Goal: Task Accomplishment & Management: Manage account settings

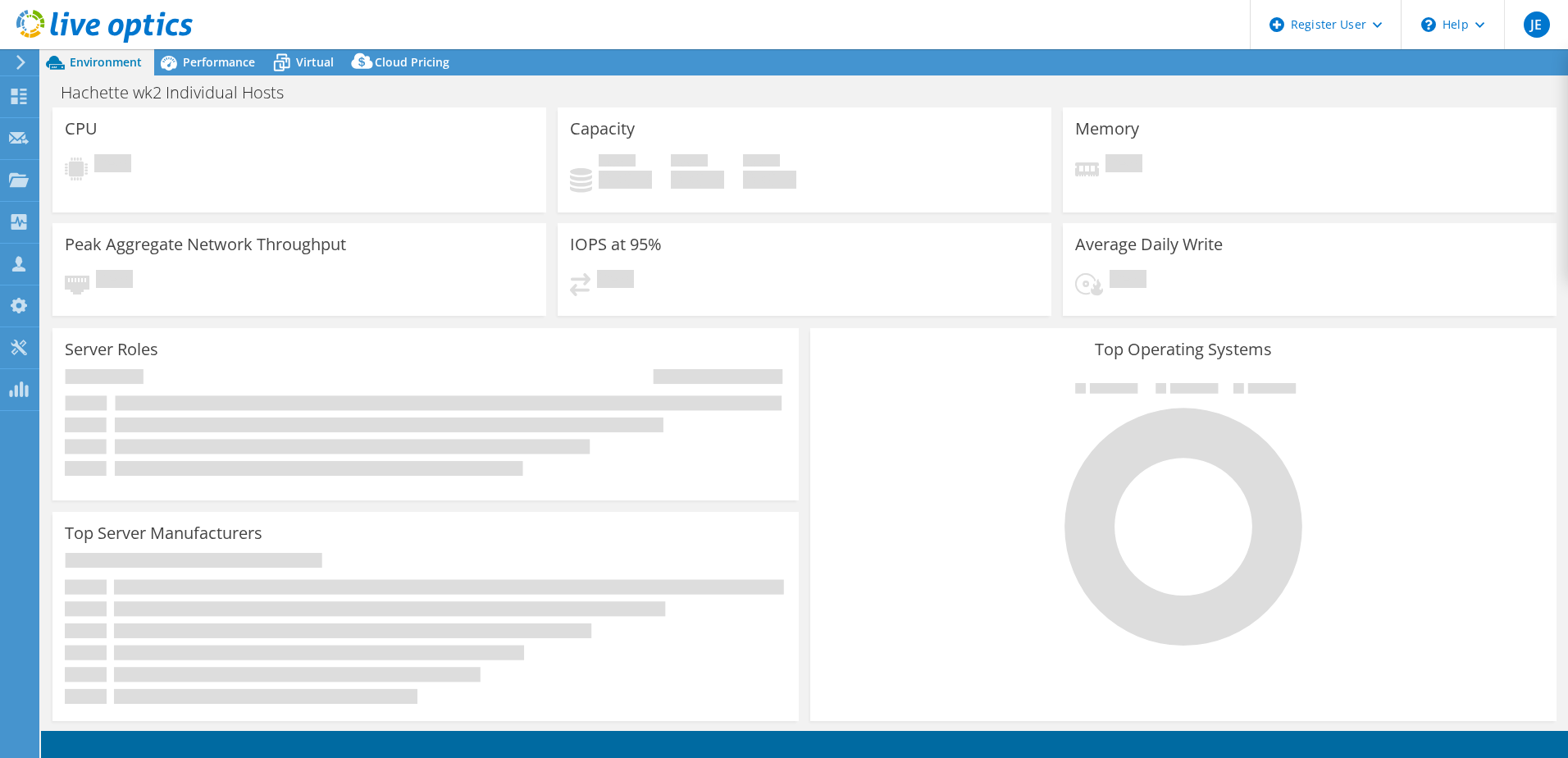
select select "USD"
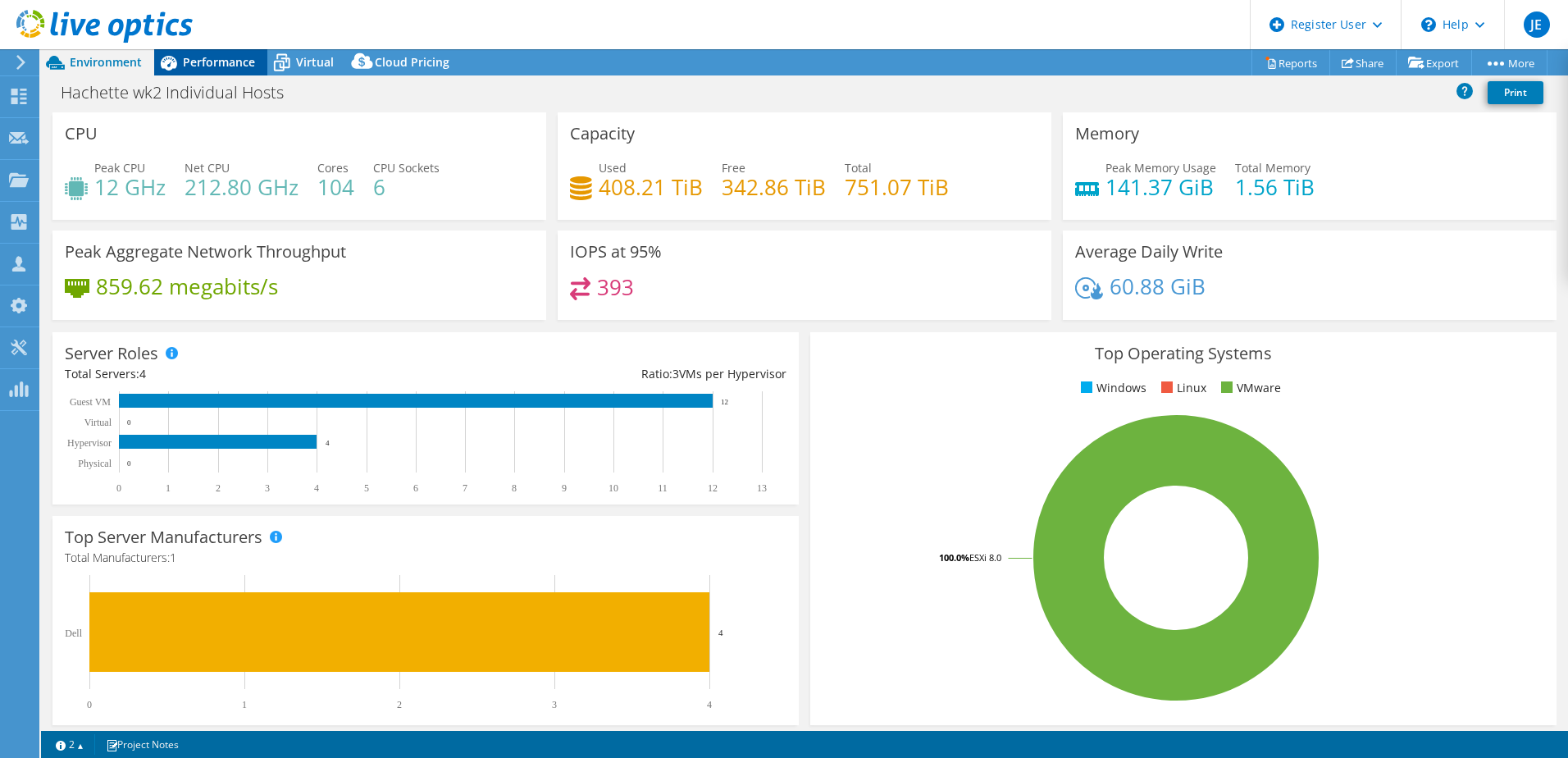
click at [211, 63] on span "Performance" at bounding box center [219, 62] width 72 height 16
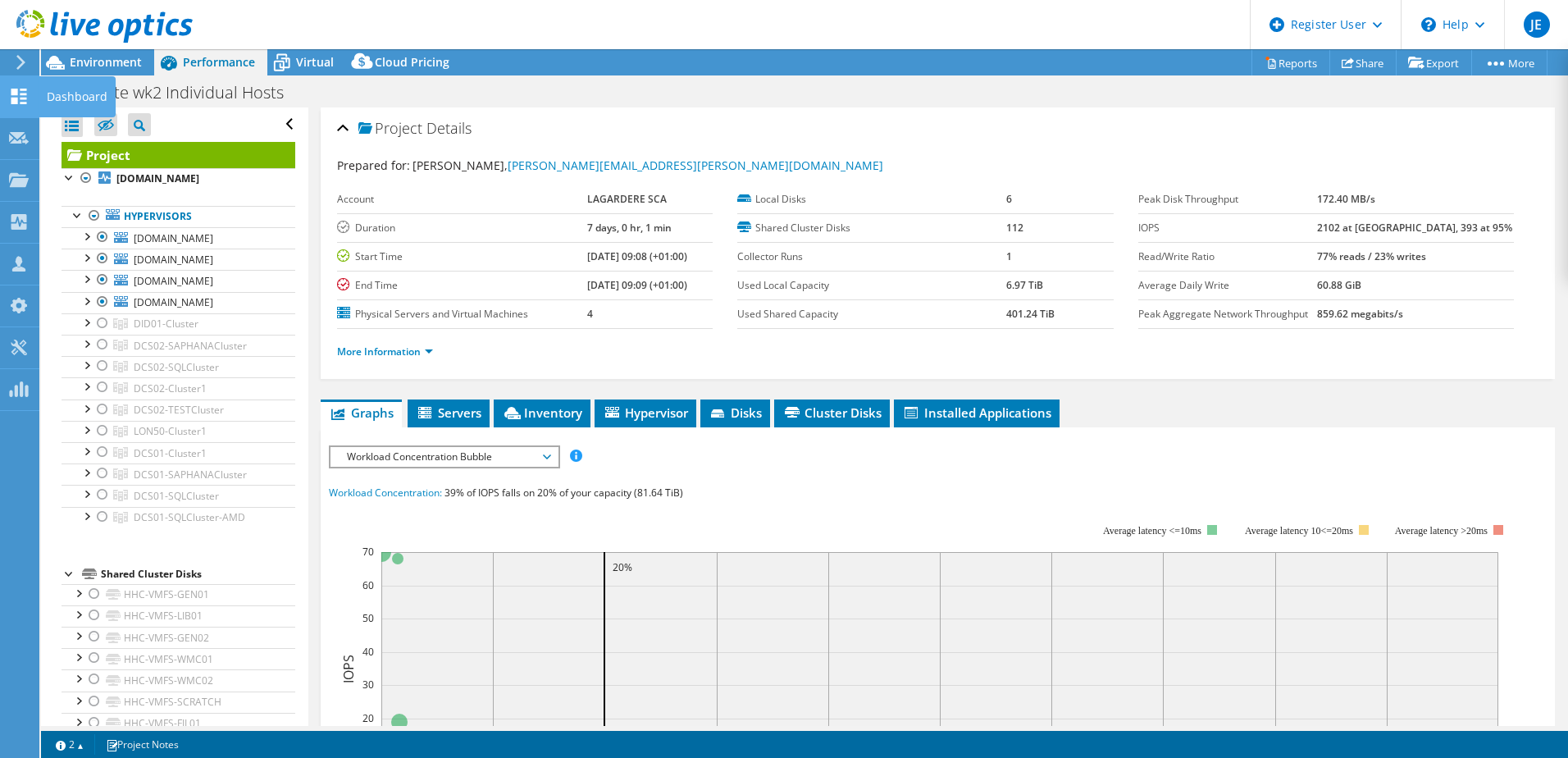
click at [28, 93] on icon at bounding box center [19, 96] width 19 height 16
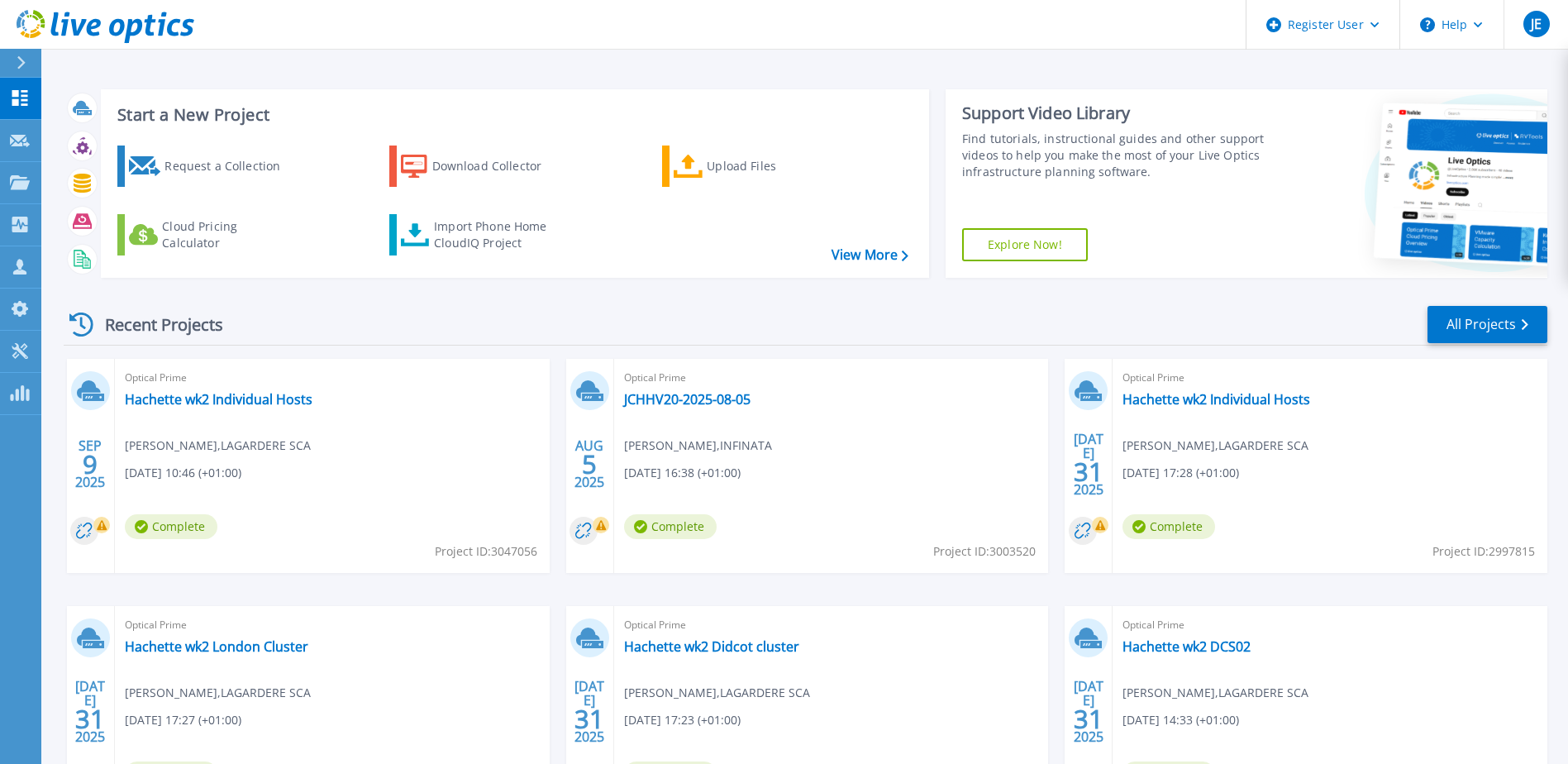
click at [102, 525] on rect at bounding box center [102, 524] width 17 height 17
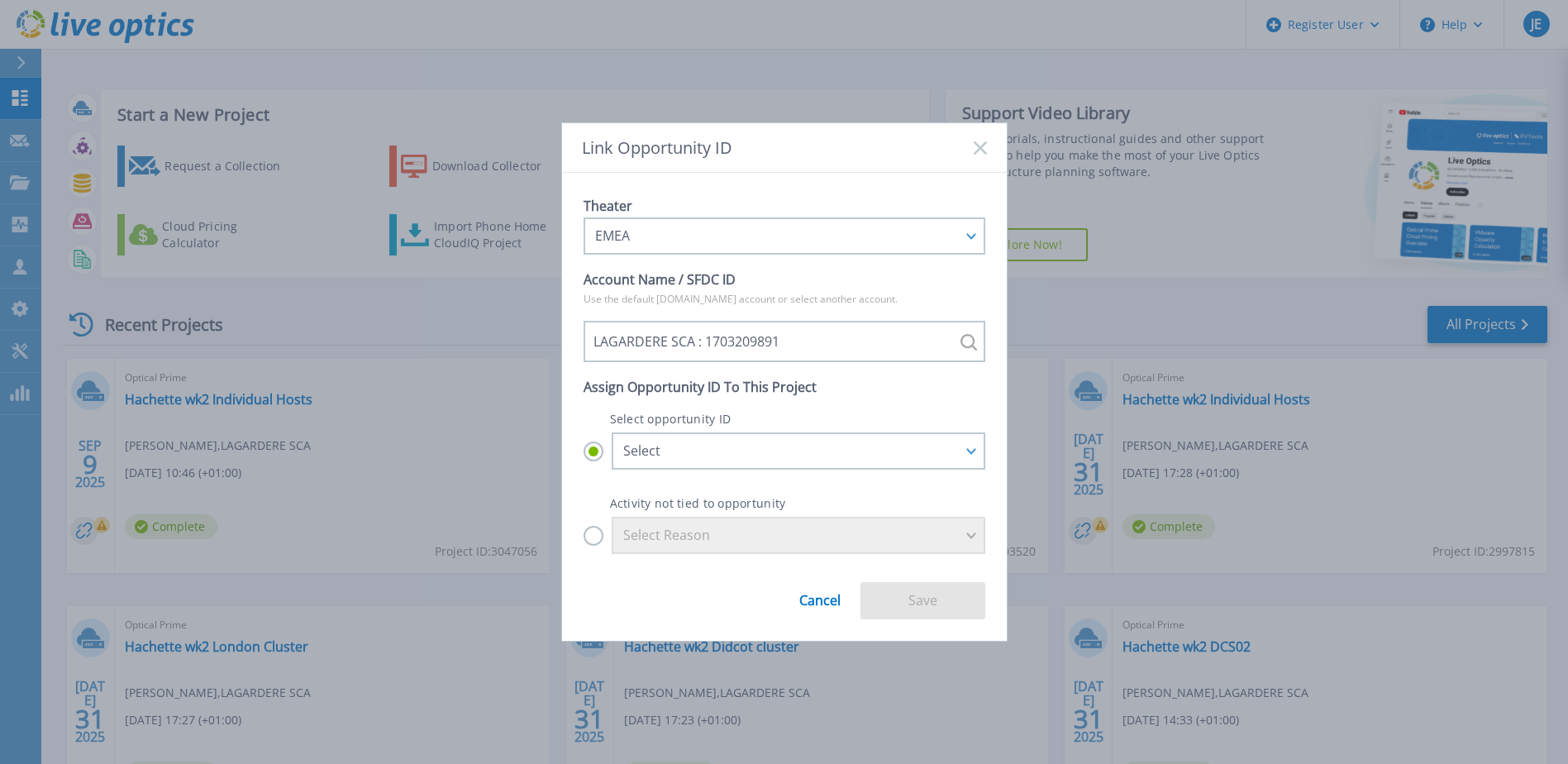
click at [811, 597] on link "Cancel" at bounding box center [819, 593] width 41 height 28
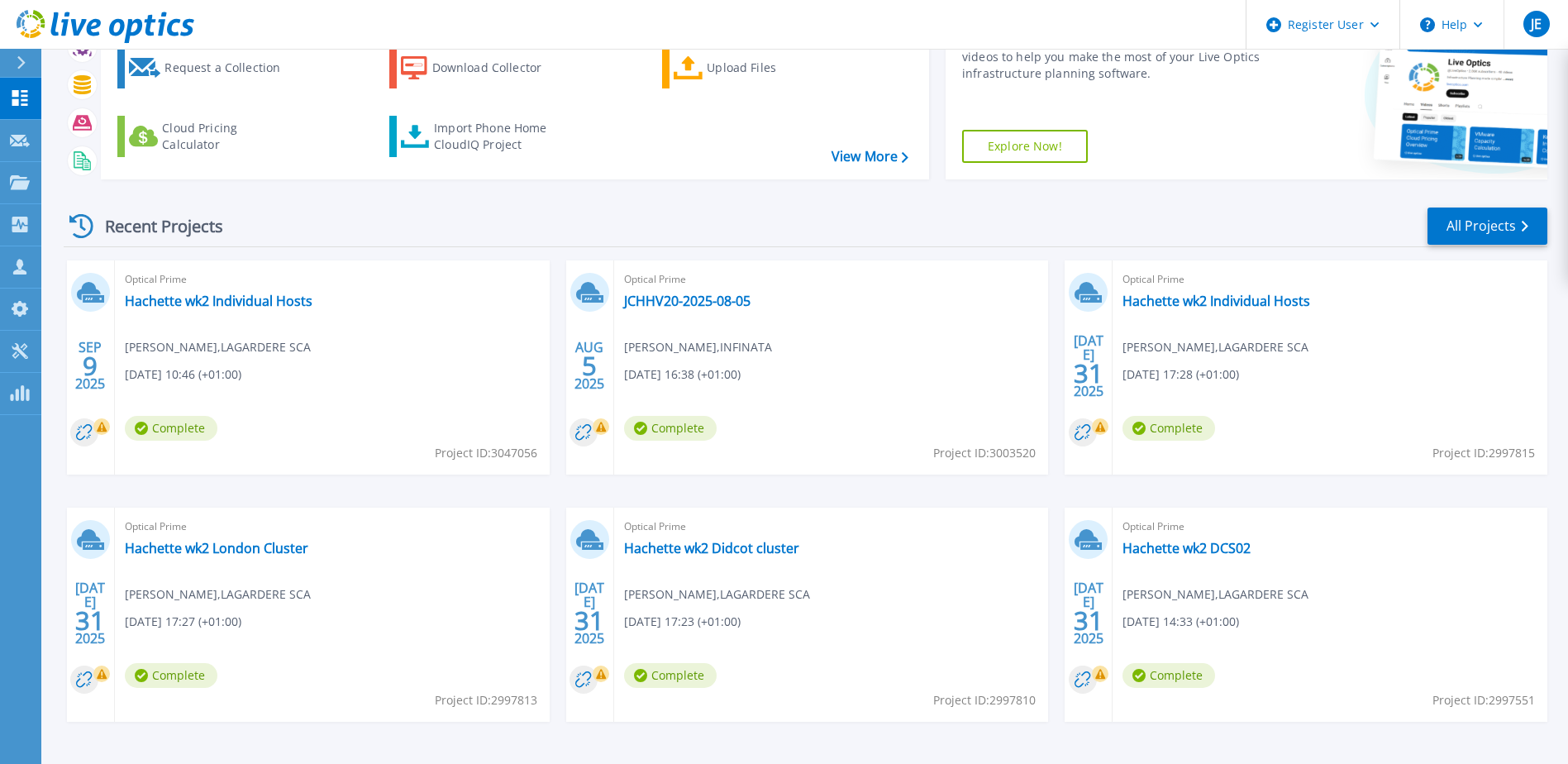
scroll to position [152, 0]
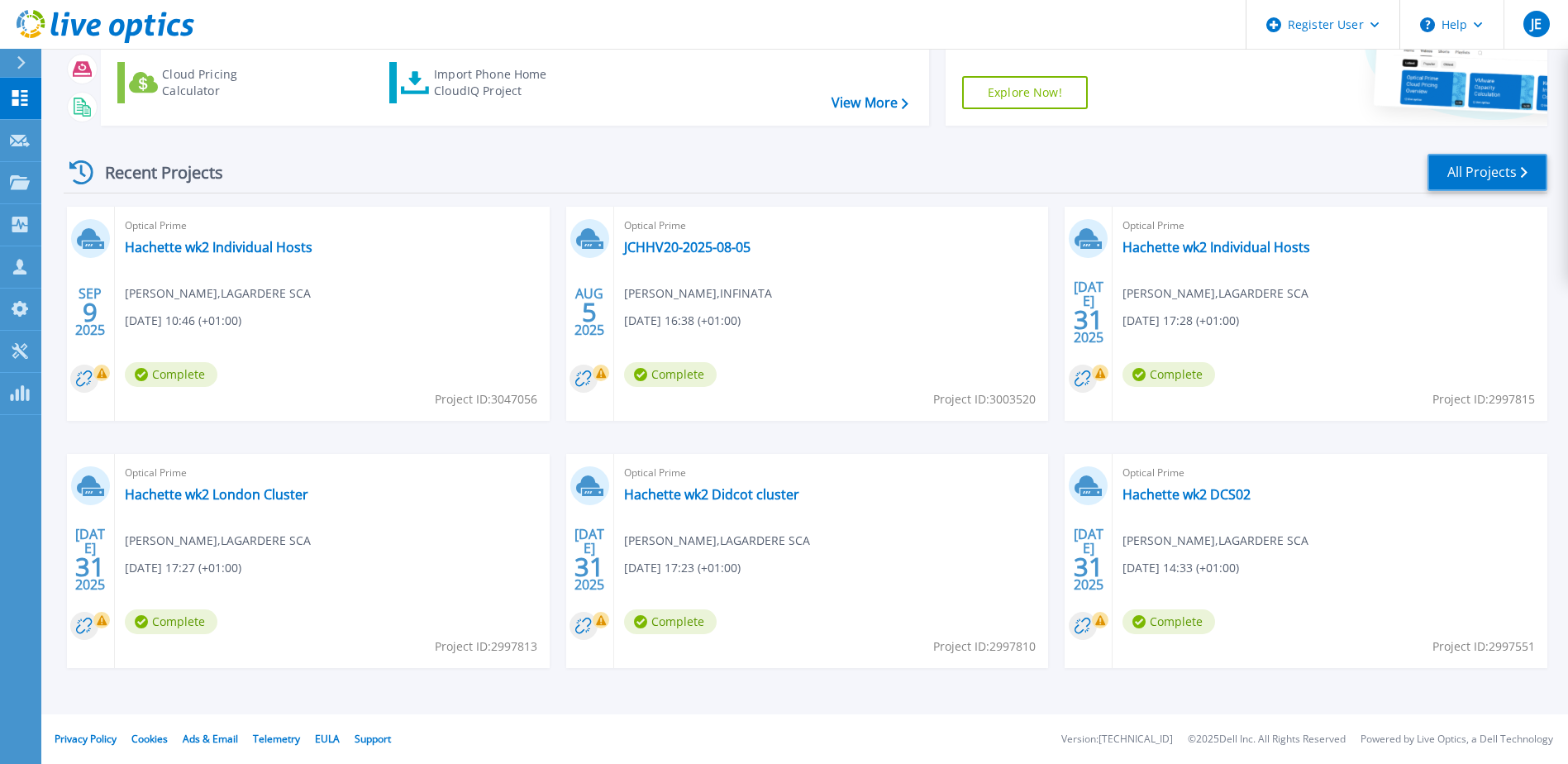
click at [1480, 167] on link "All Projects" at bounding box center [1487, 173] width 120 height 37
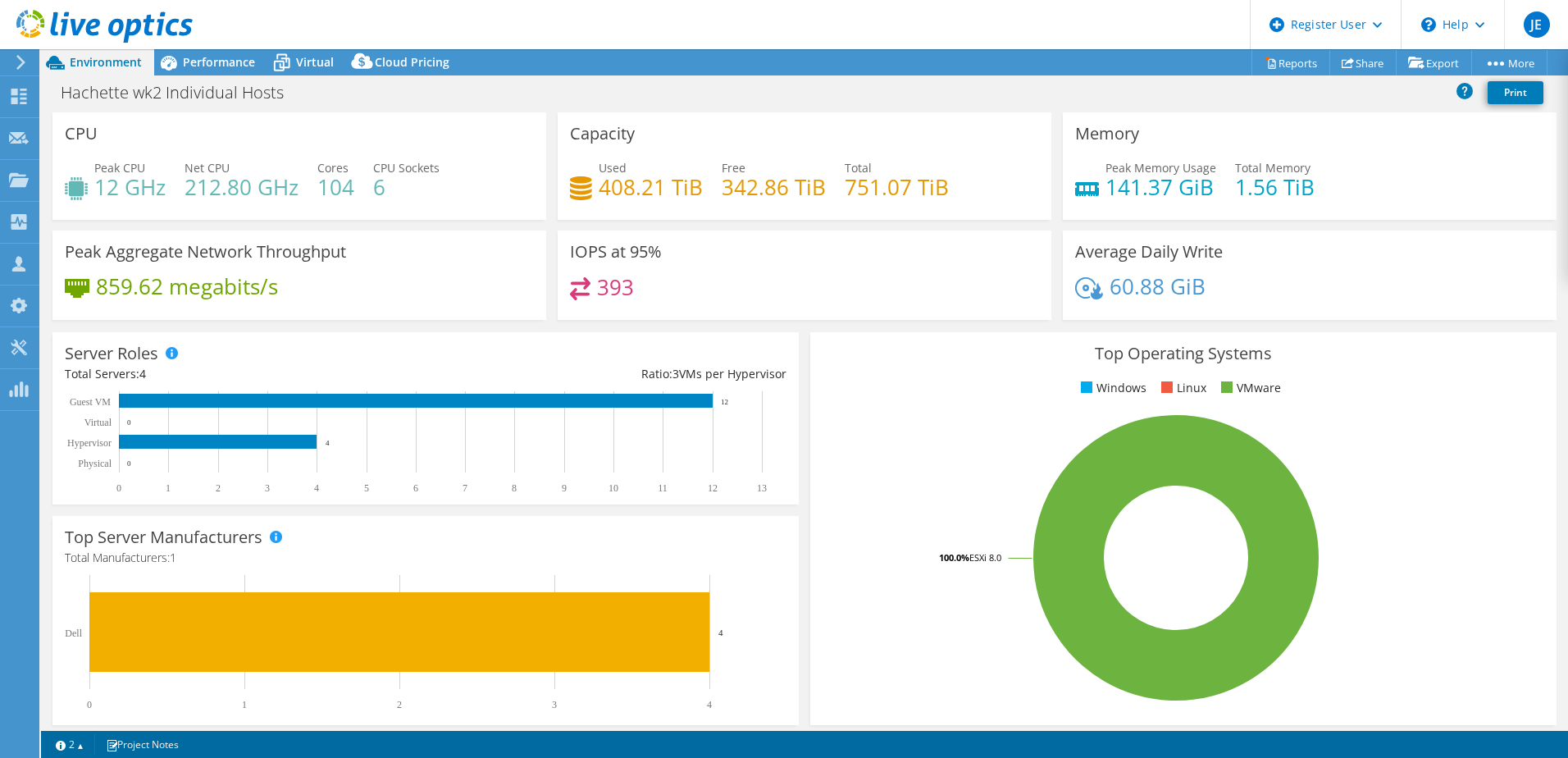
select select "USD"
click at [230, 58] on span "Performance" at bounding box center [219, 62] width 72 height 16
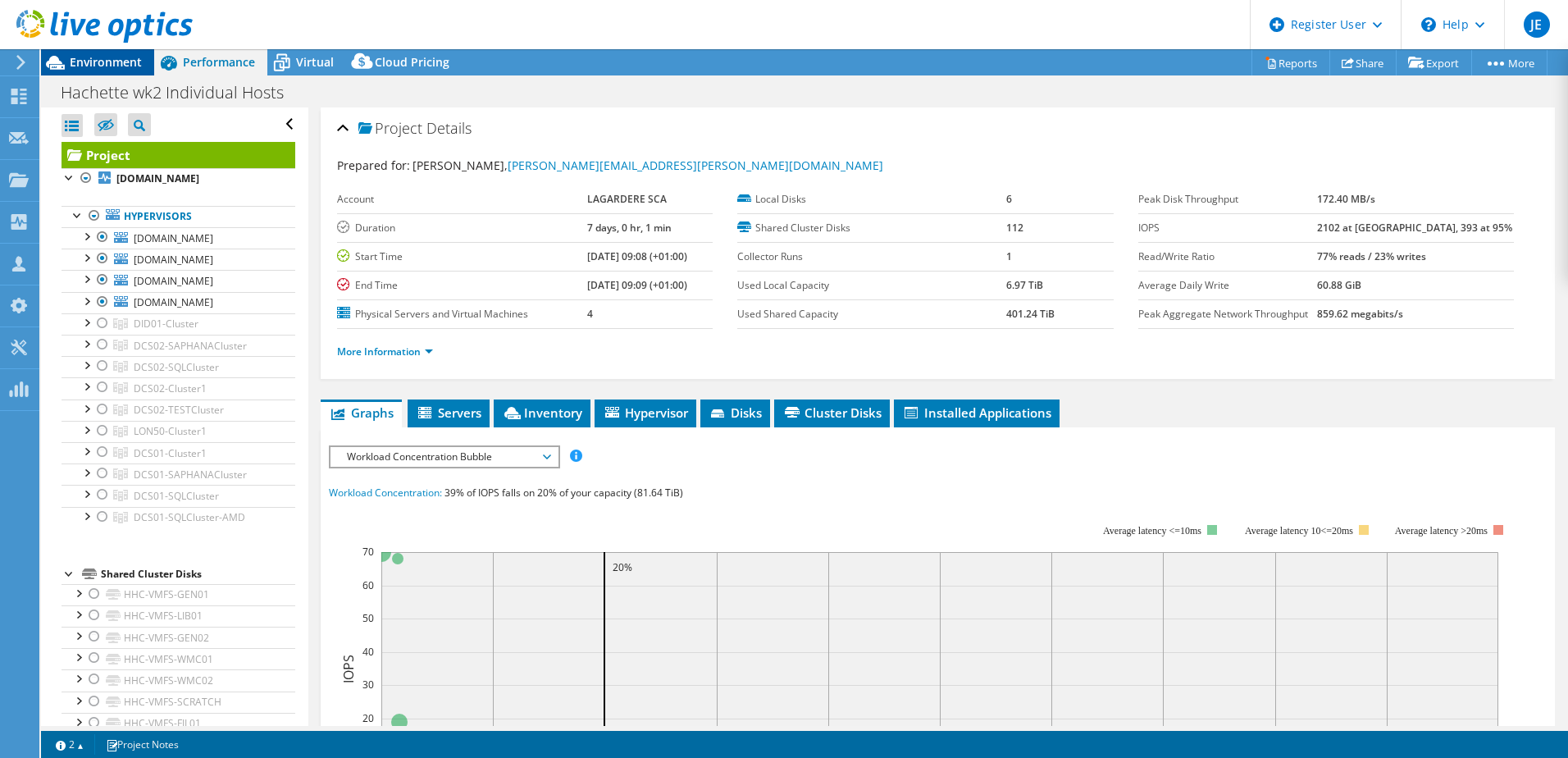
click at [101, 66] on span "Environment" at bounding box center [106, 62] width 72 height 16
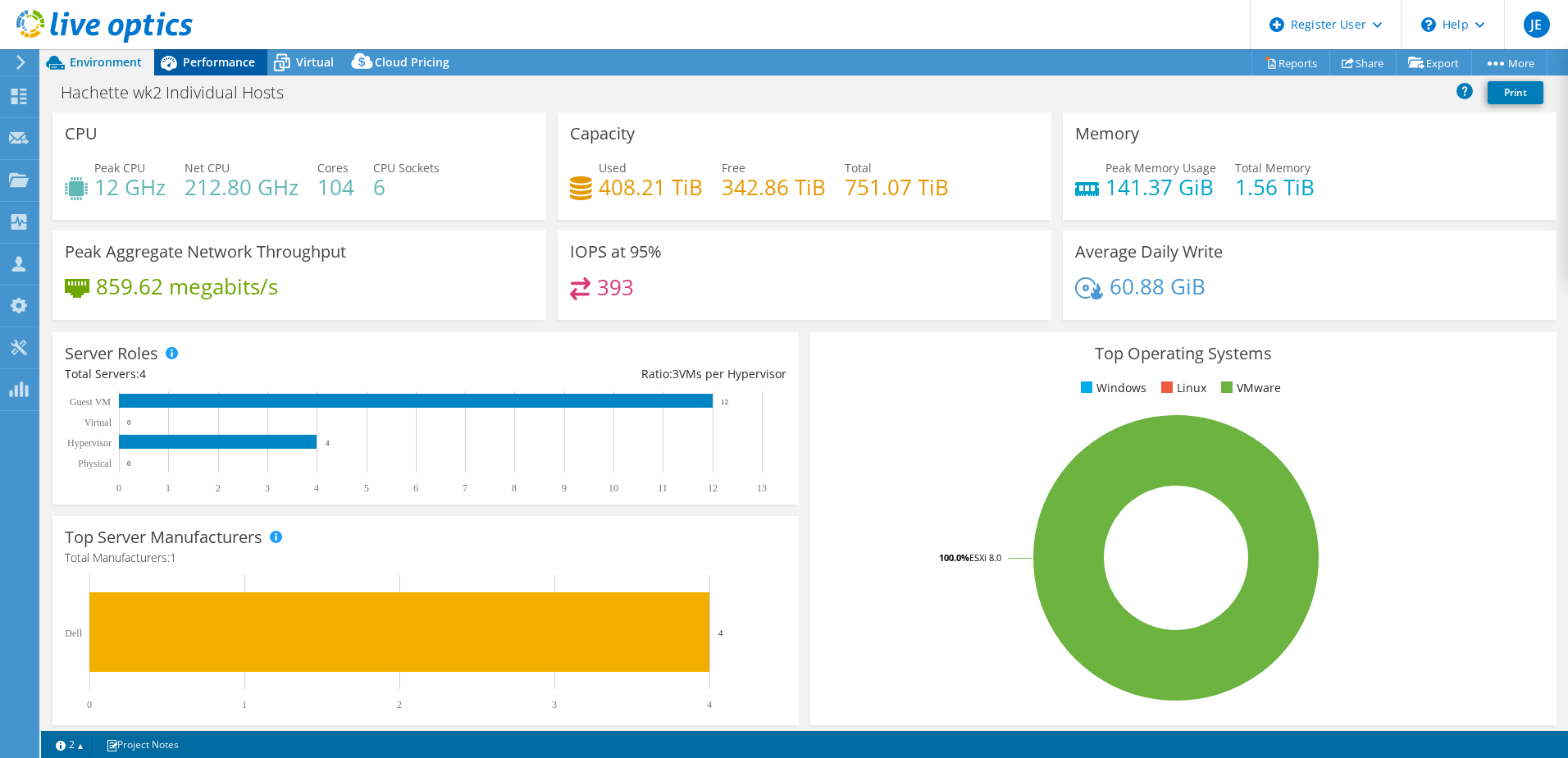
click at [216, 56] on span "Performance" at bounding box center [219, 62] width 72 height 16
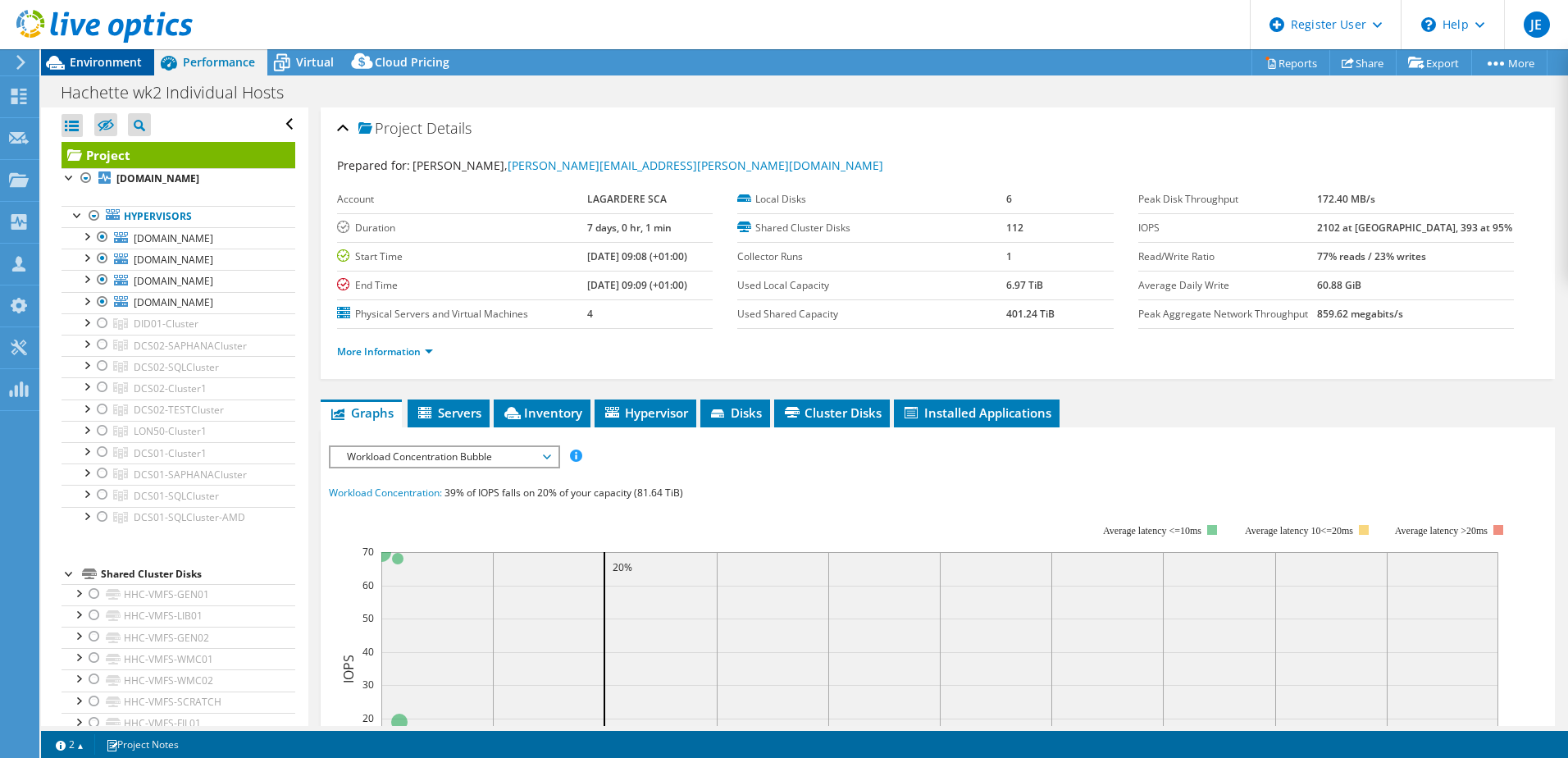
click at [75, 63] on span "Environment" at bounding box center [106, 62] width 72 height 16
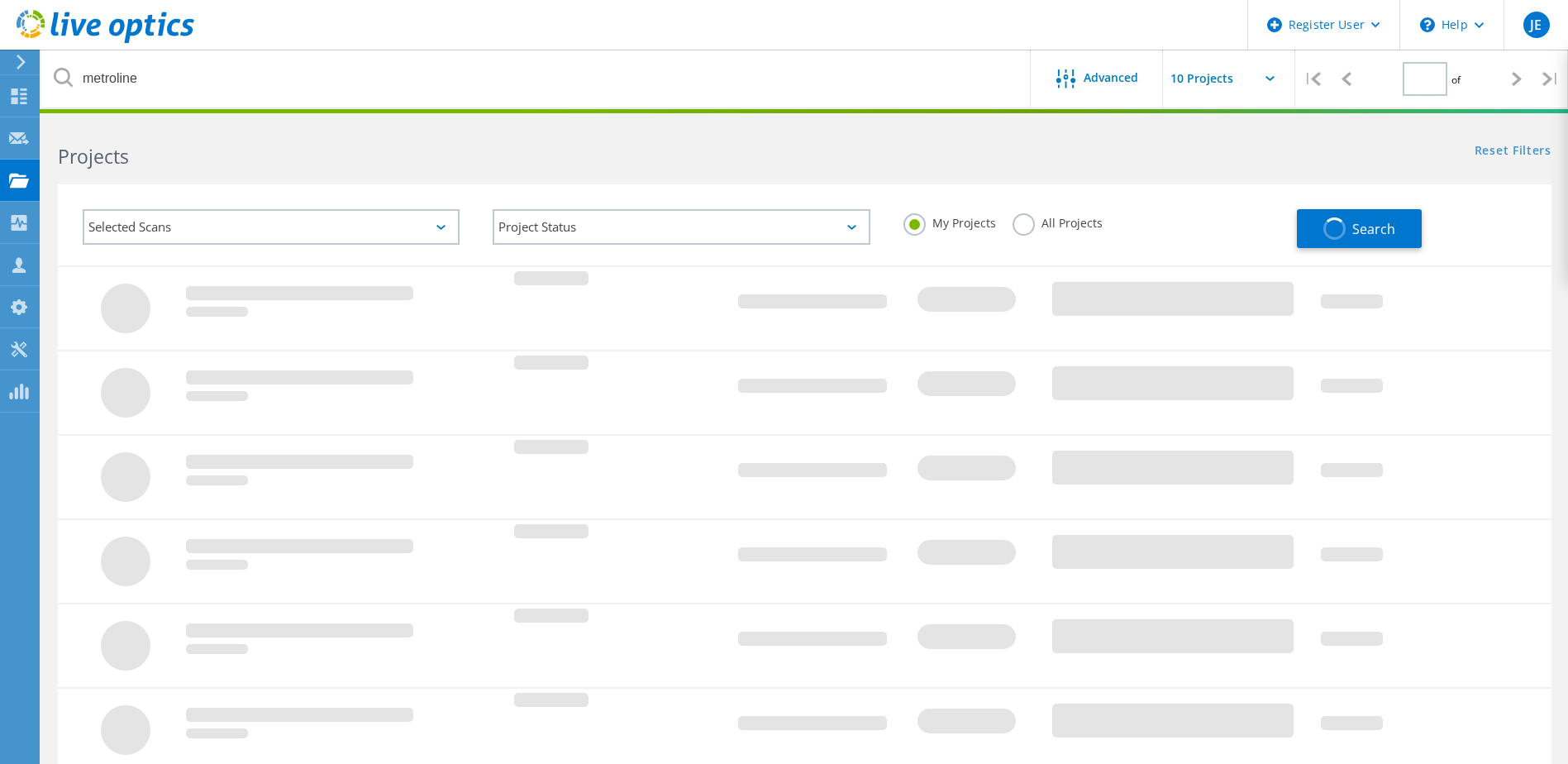
type input "1"
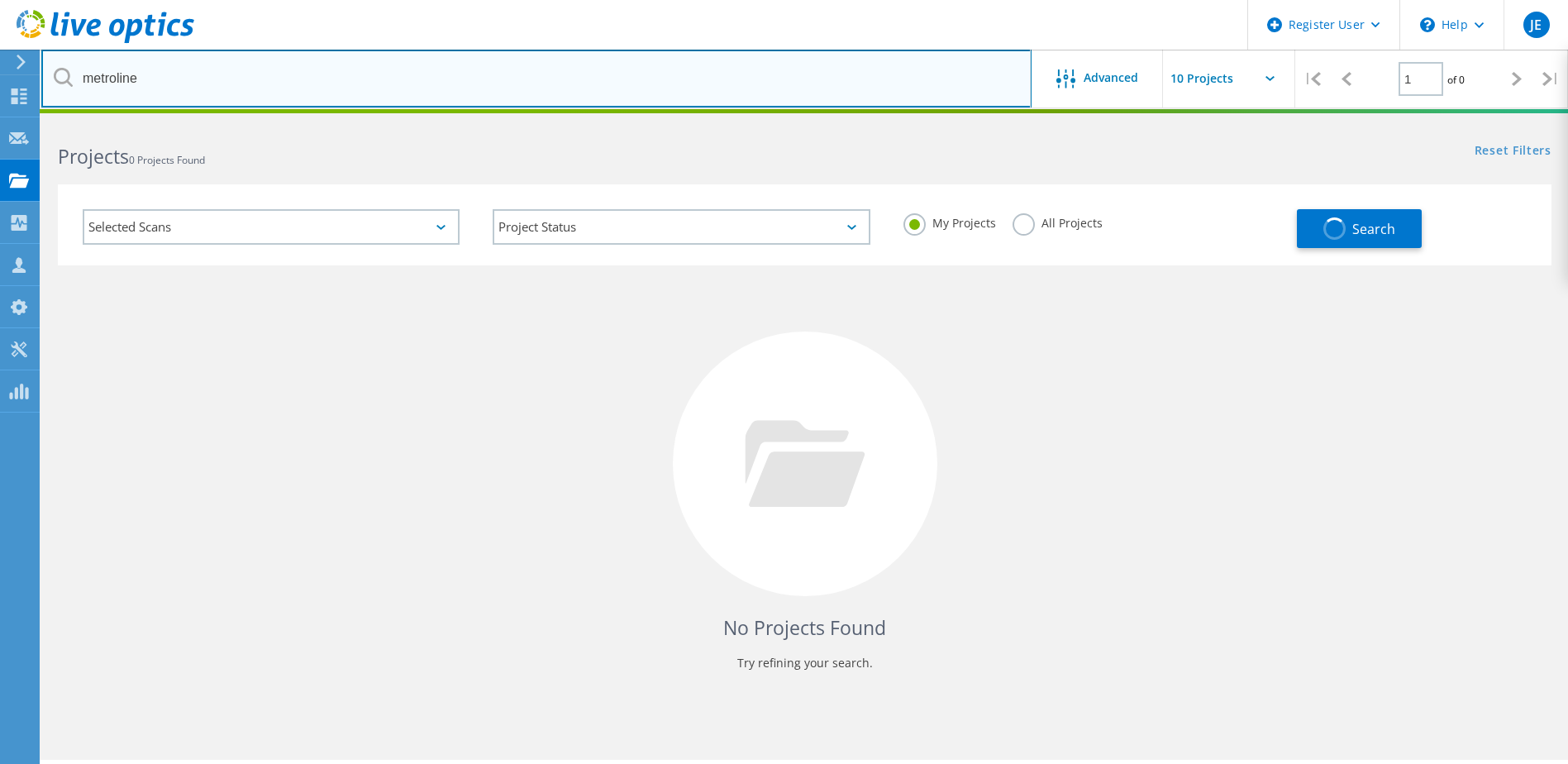
click at [279, 92] on input "metroline" at bounding box center [536, 78] width 990 height 58
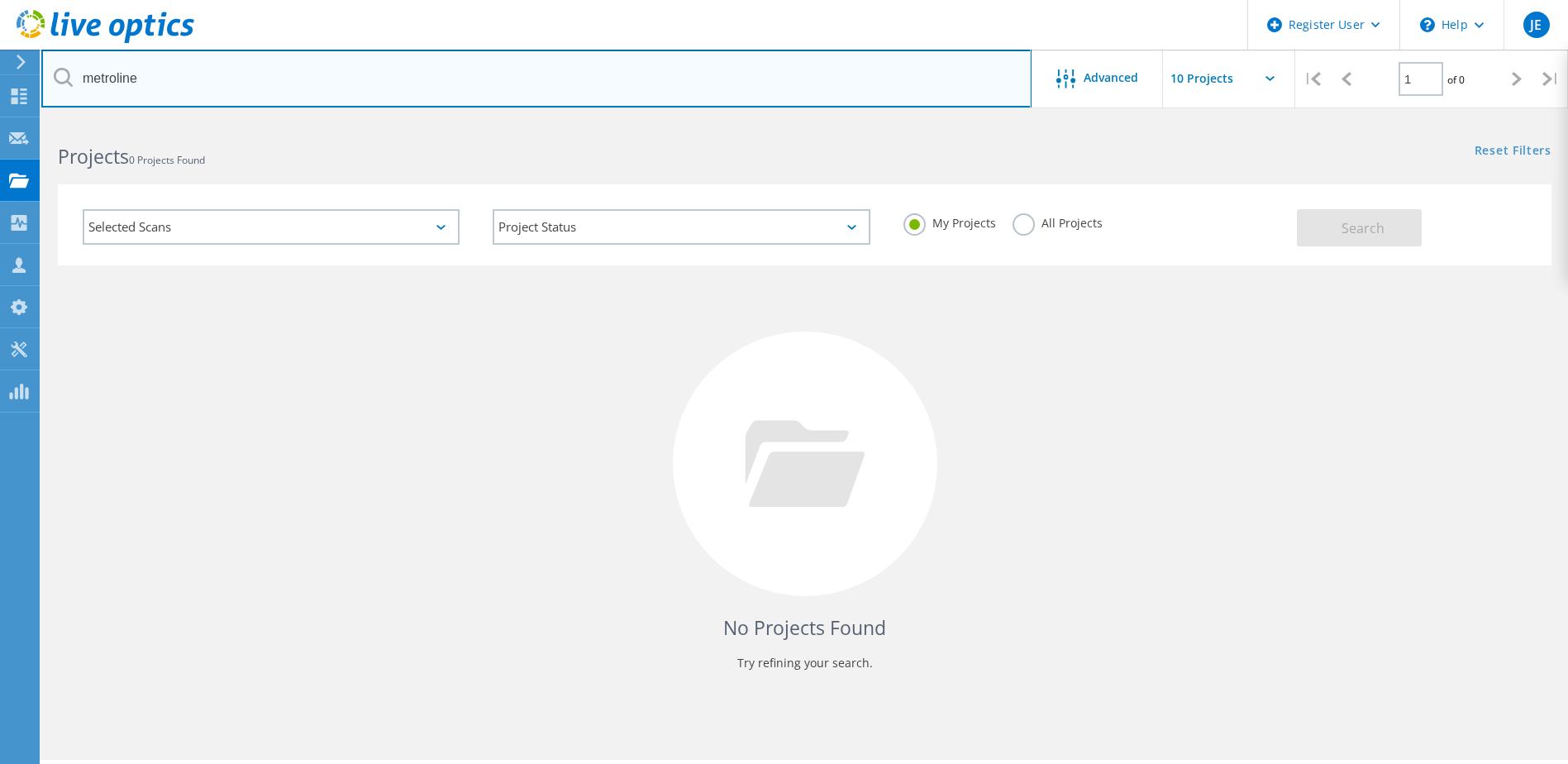
click at [279, 92] on input "metroline" at bounding box center [536, 78] width 990 height 58
type input "hachette"
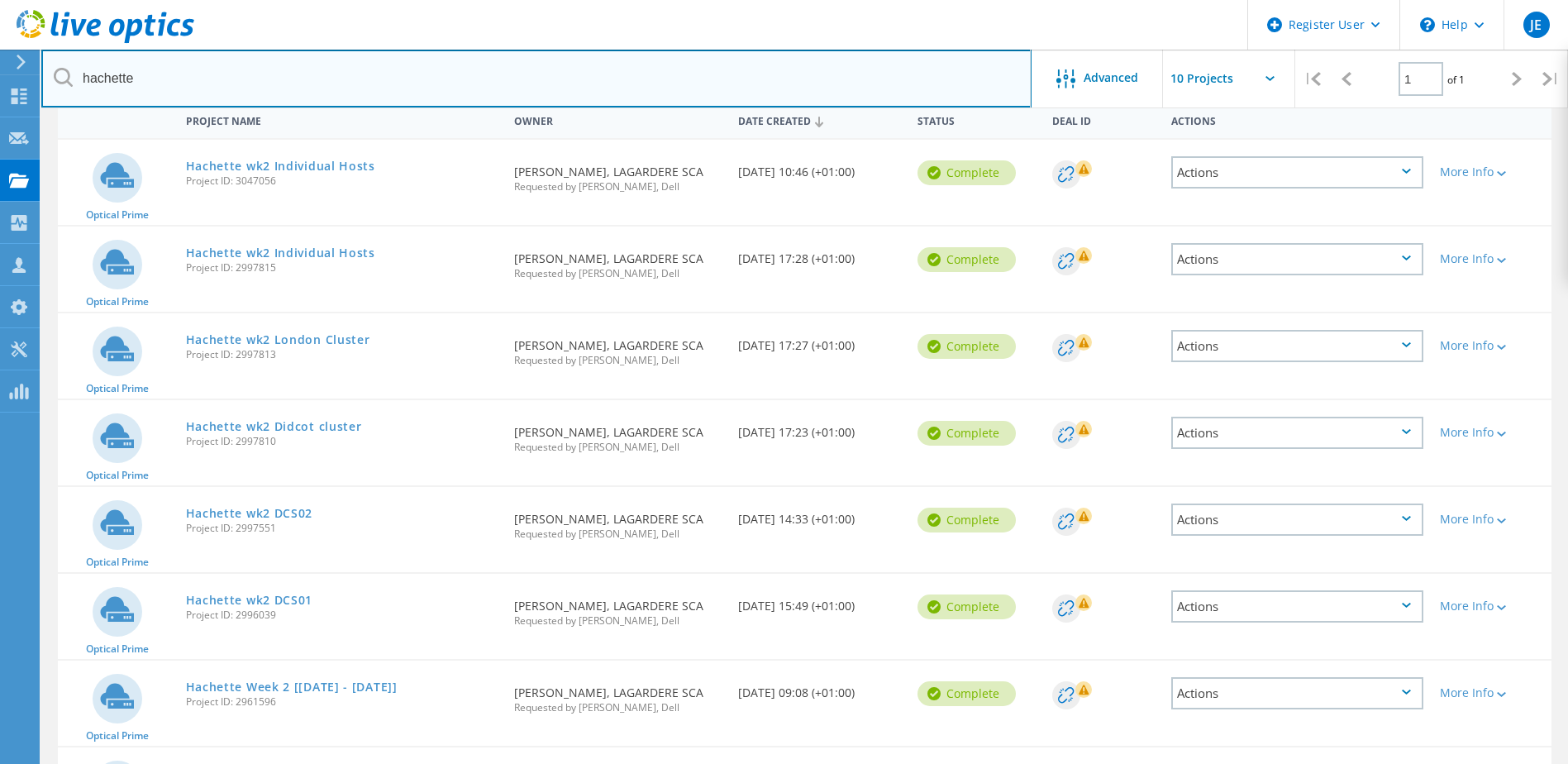
scroll to position [83, 0]
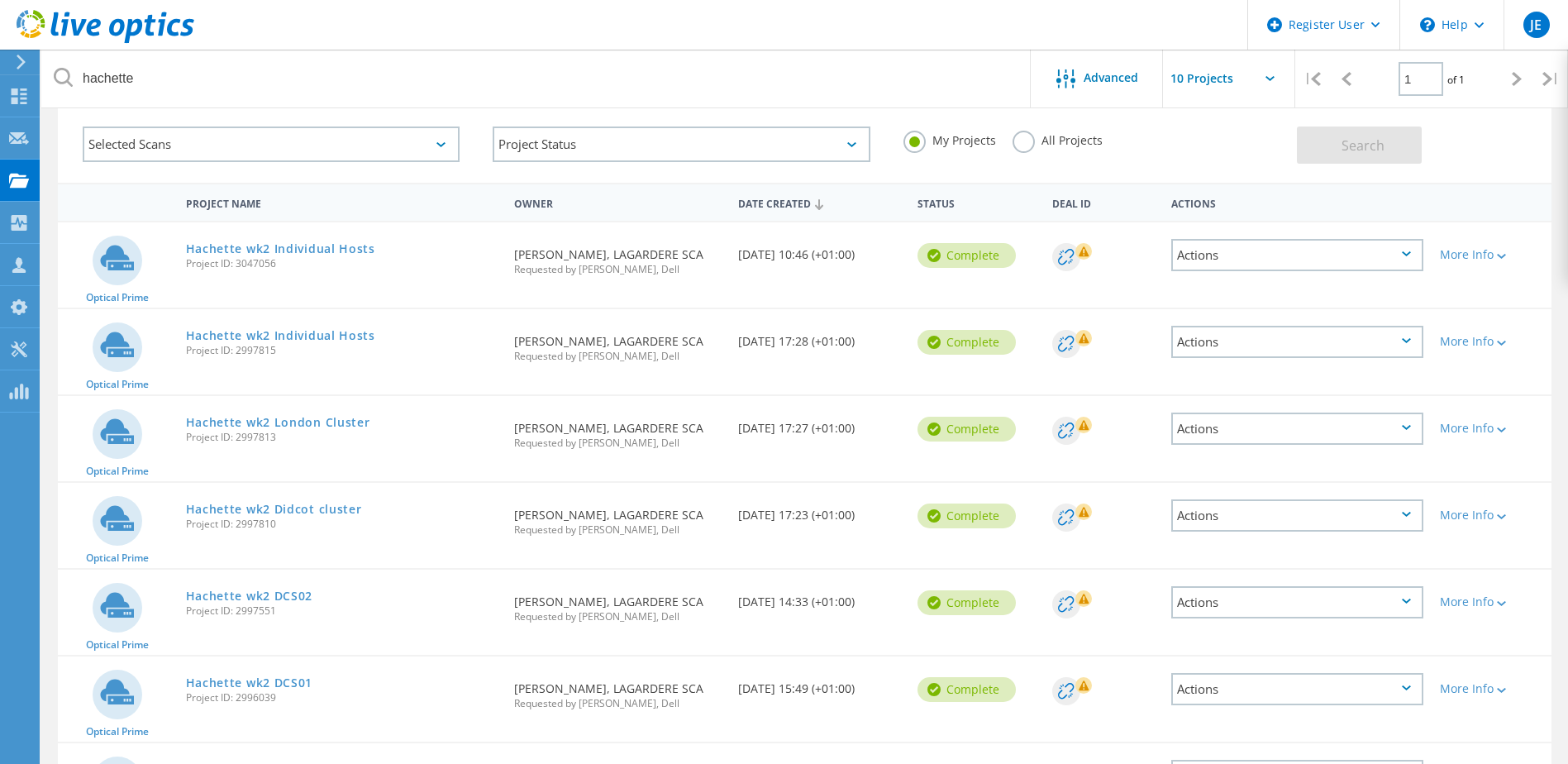
click at [1414, 256] on div "Actions" at bounding box center [1296, 255] width 252 height 32
click at [1490, 259] on div "More Info" at bounding box center [1491, 254] width 103 height 12
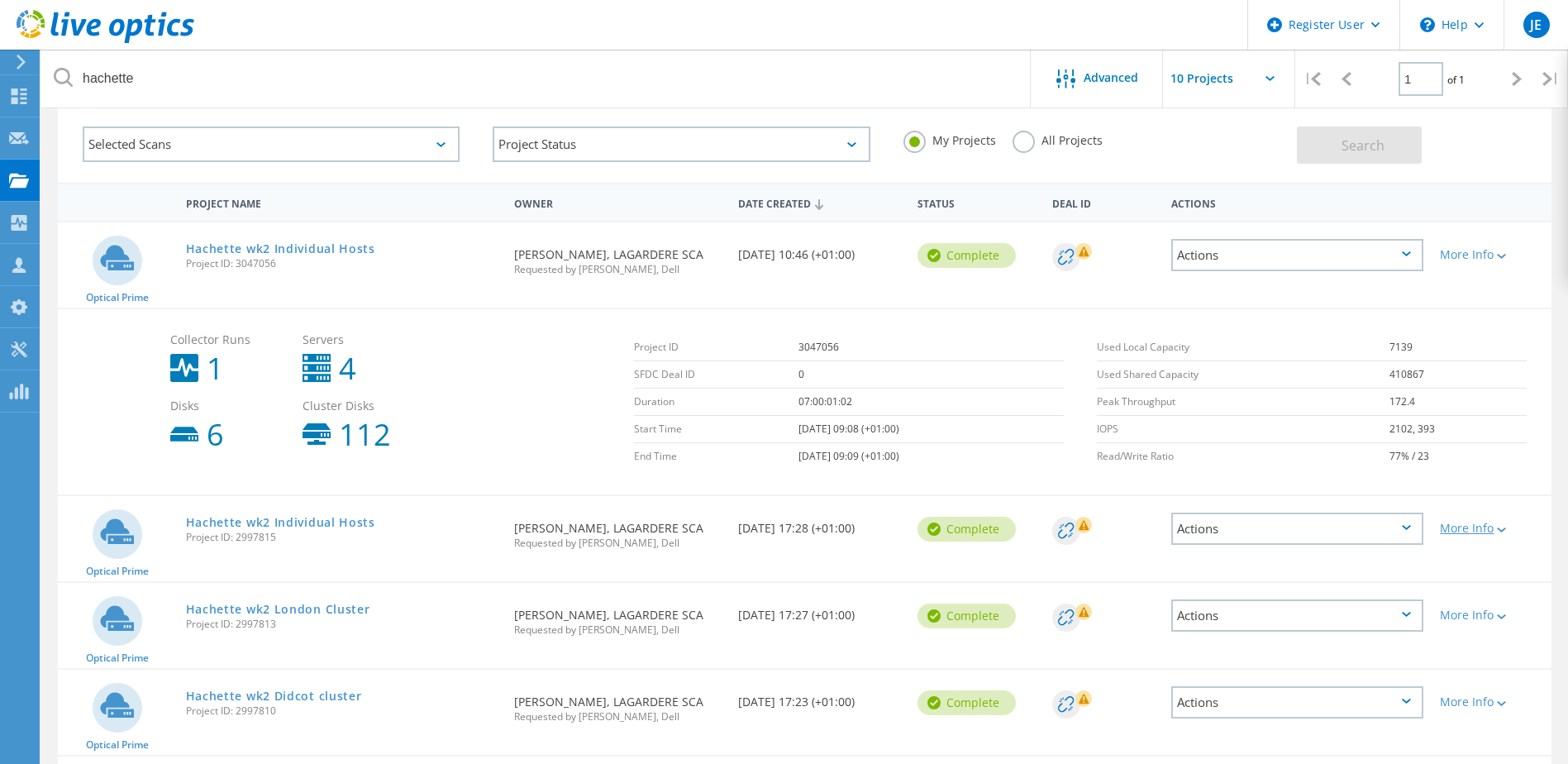
click at [1505, 532] on icon at bounding box center [1501, 530] width 9 height 5
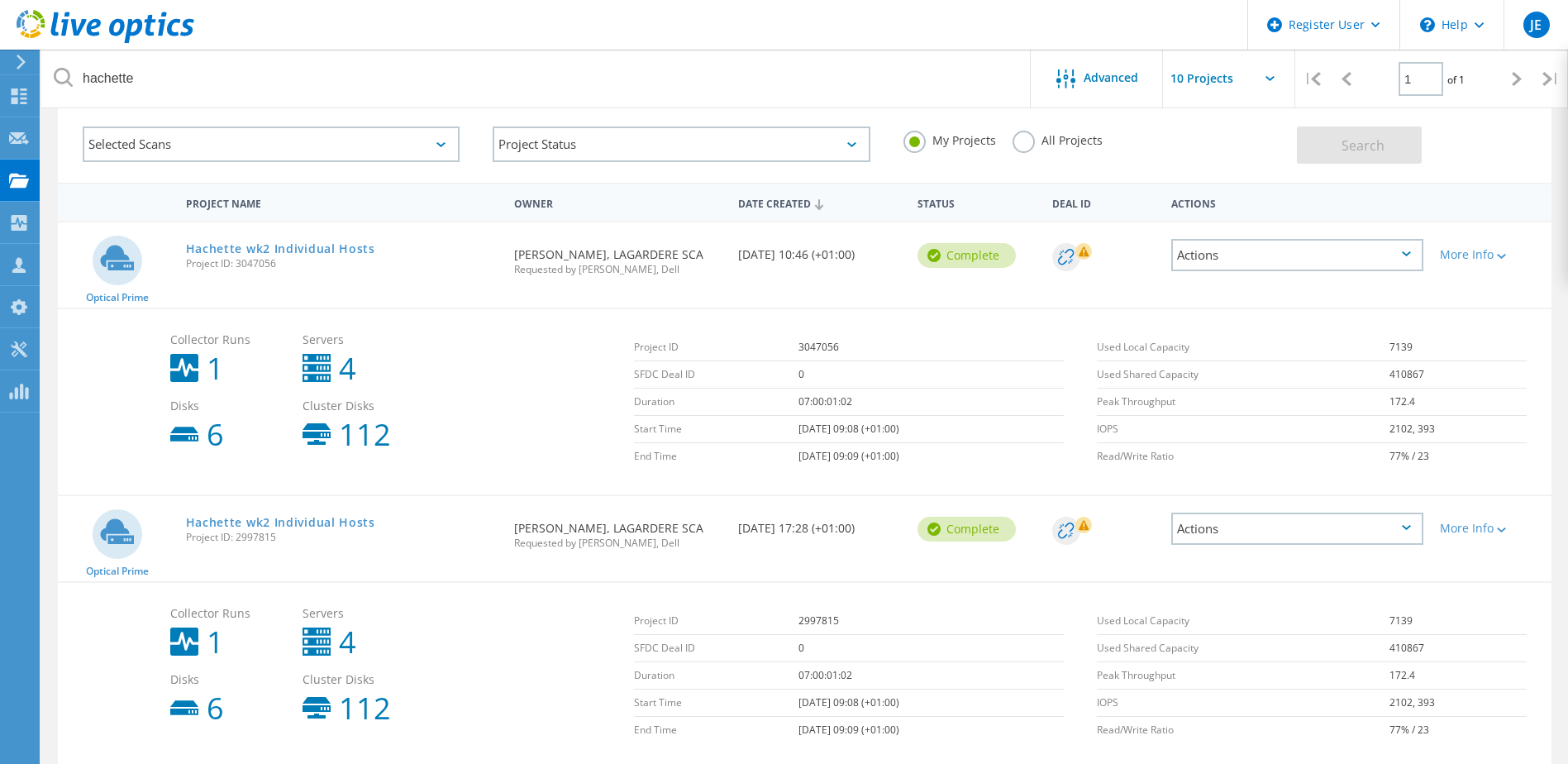
click at [1408, 256] on icon at bounding box center [1406, 254] width 9 height 5
click at [1222, 294] on div "Delete" at bounding box center [1296, 294] width 248 height 26
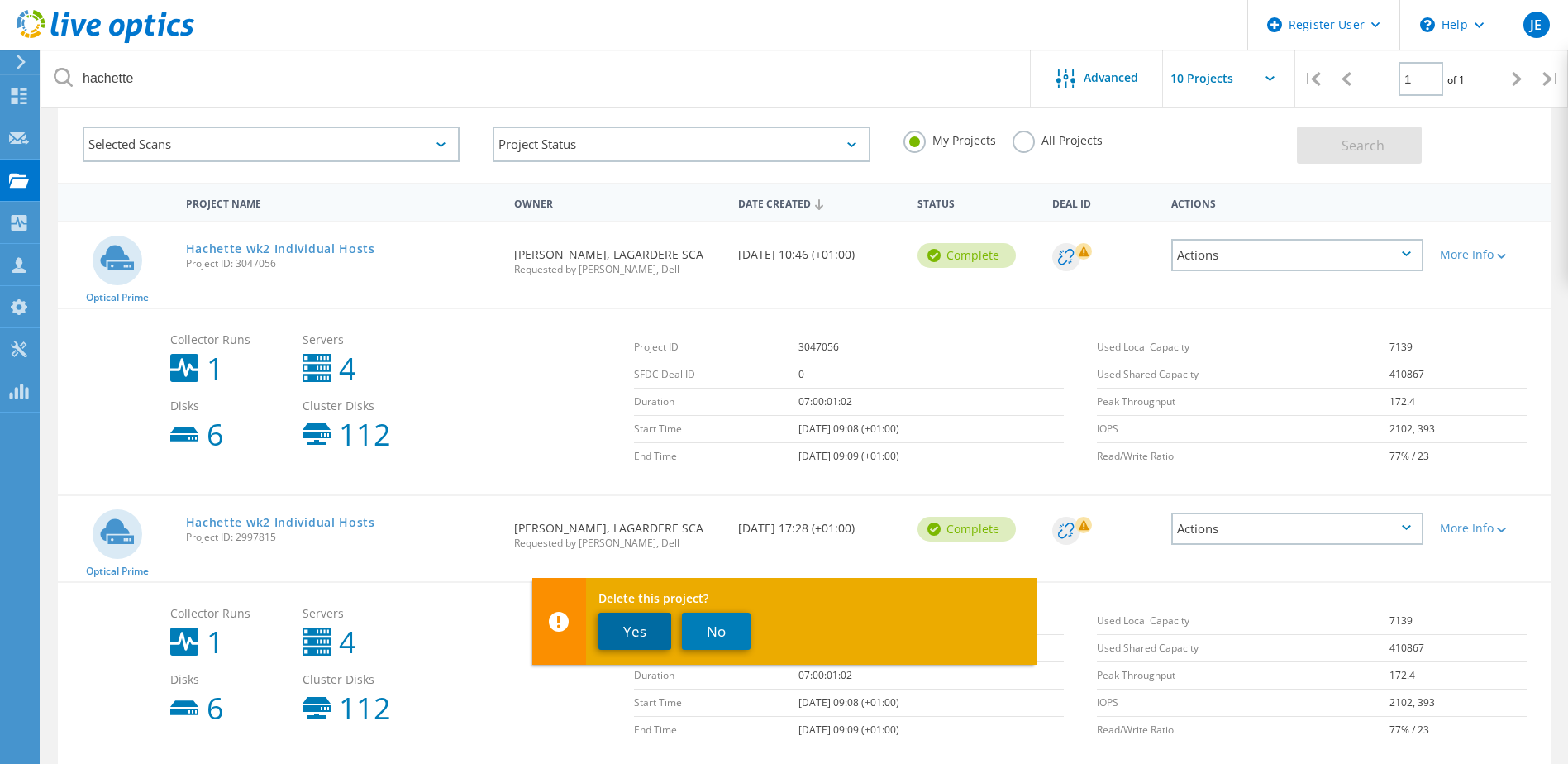
click at [630, 637] on button "Yes" at bounding box center [635, 631] width 73 height 37
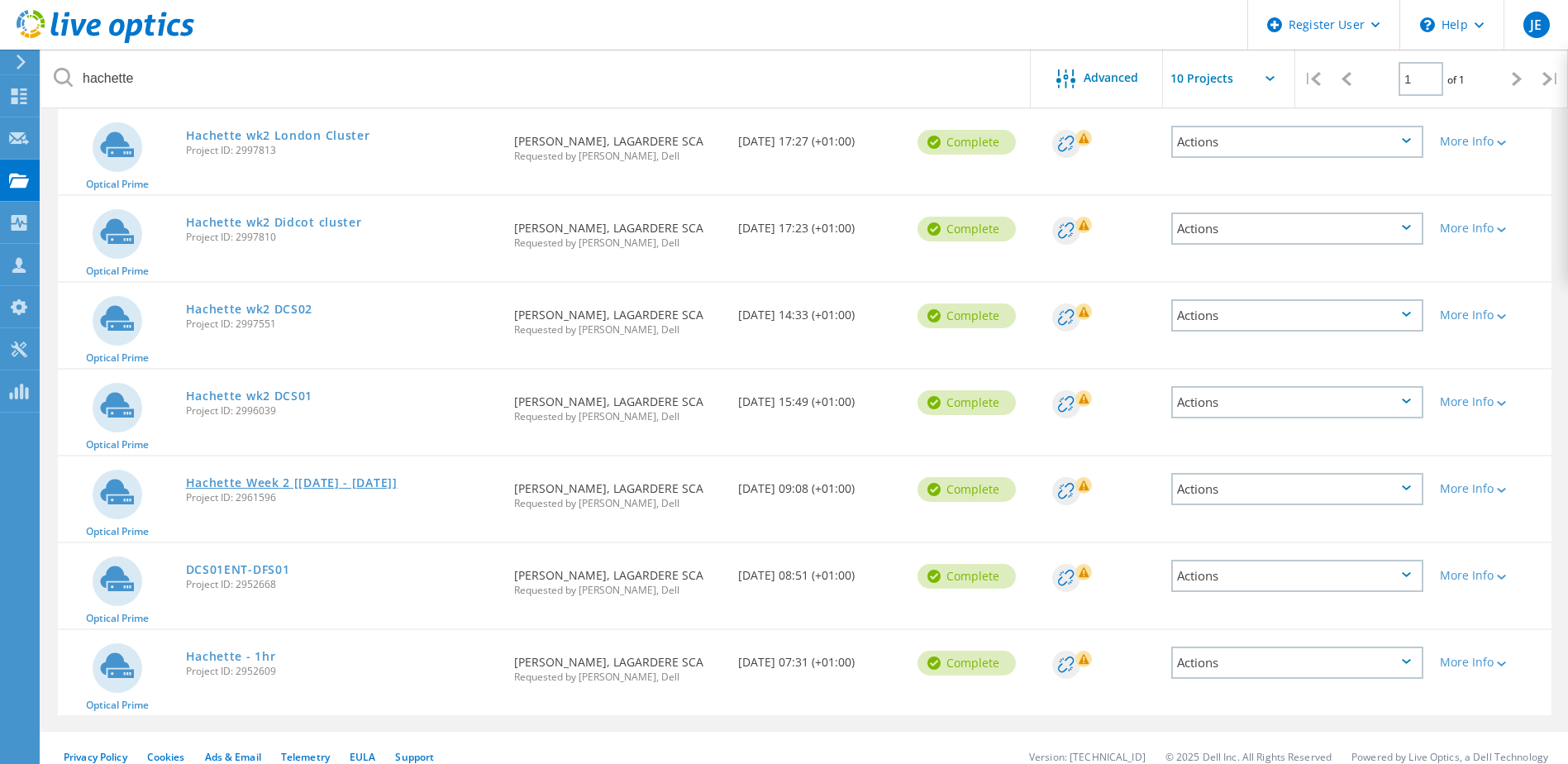
scroll to position [300, 0]
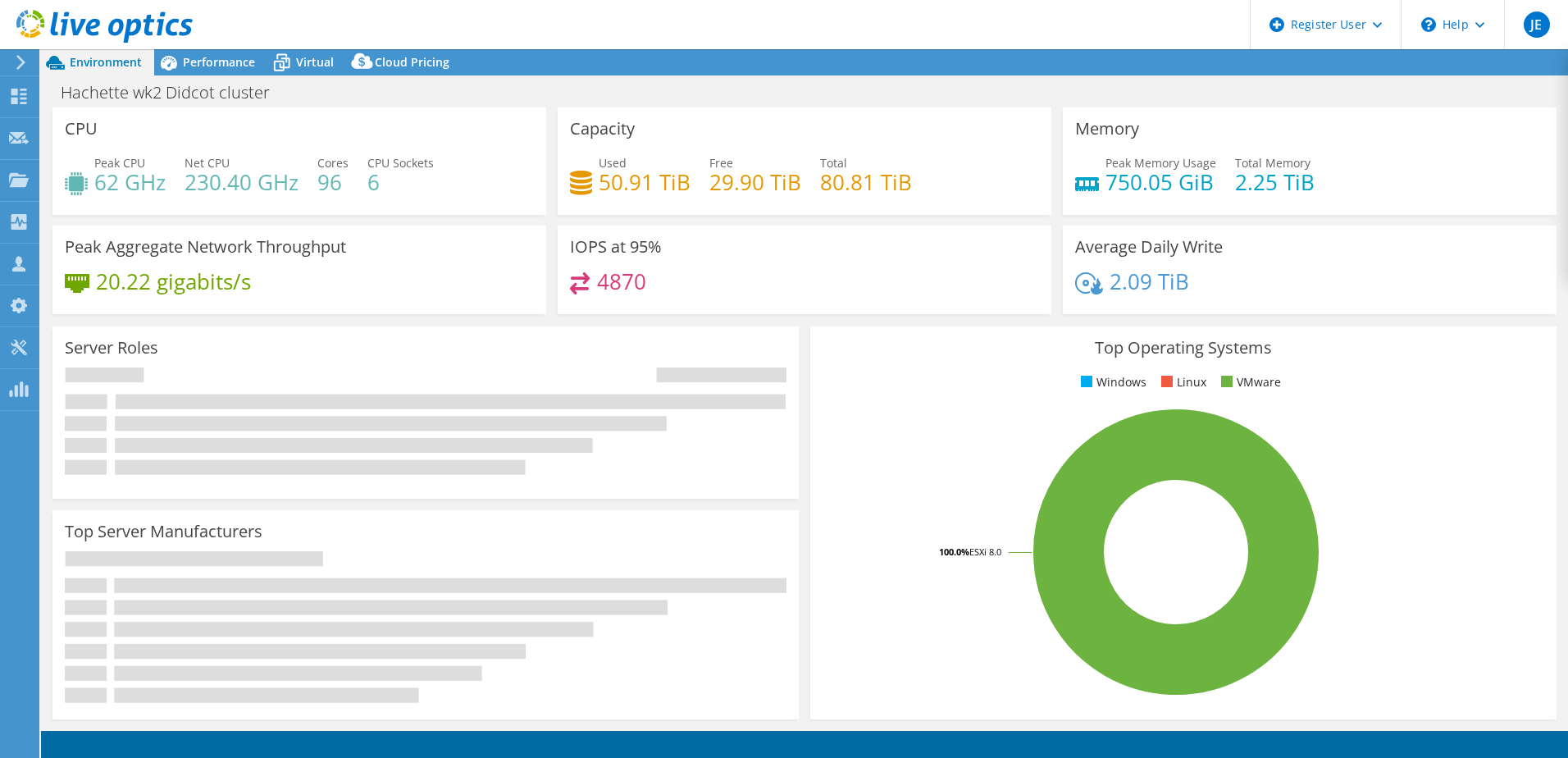
select select "USD"
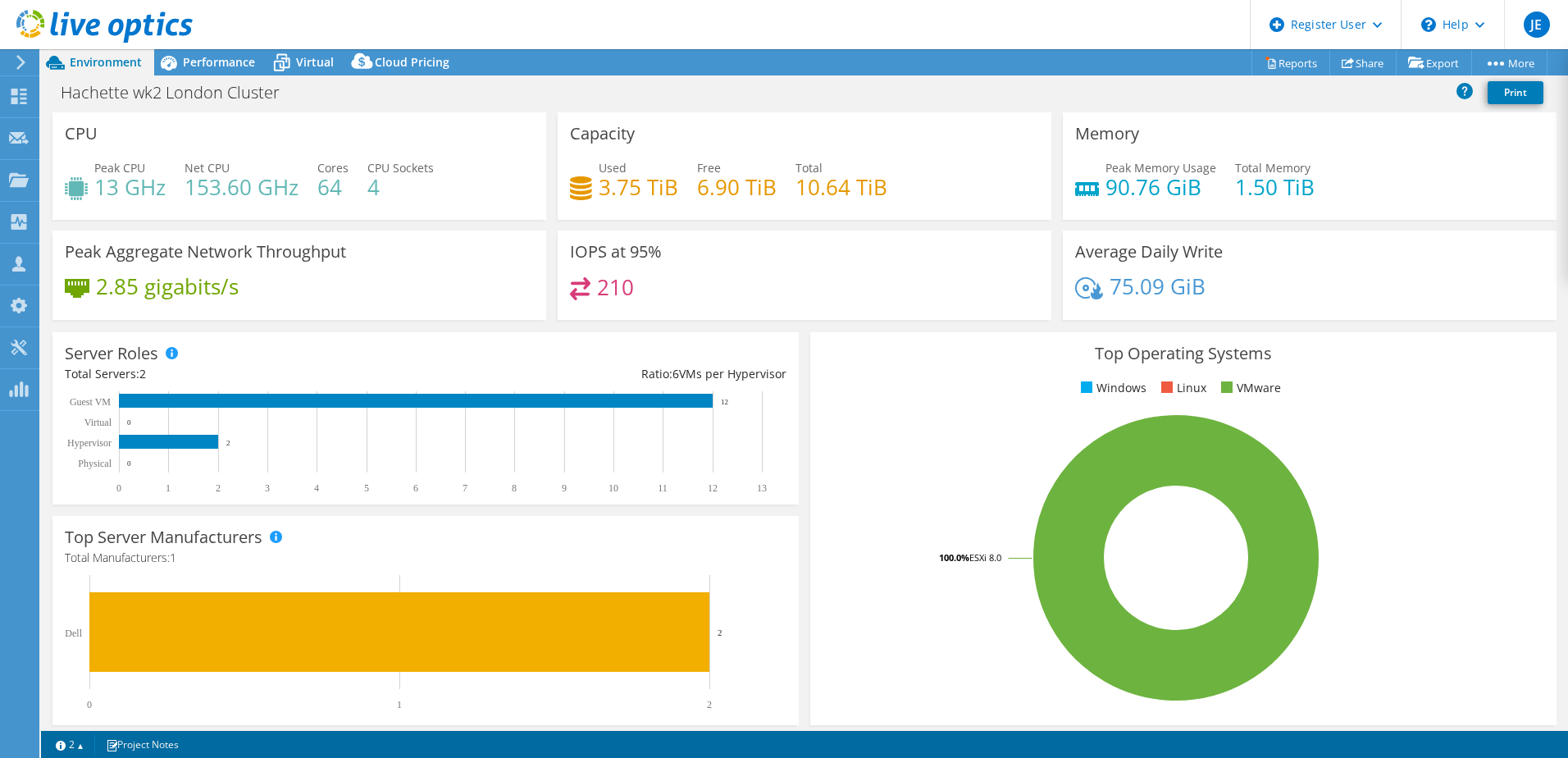
select select "USD"
click at [222, 68] on span "Performance" at bounding box center [219, 62] width 72 height 16
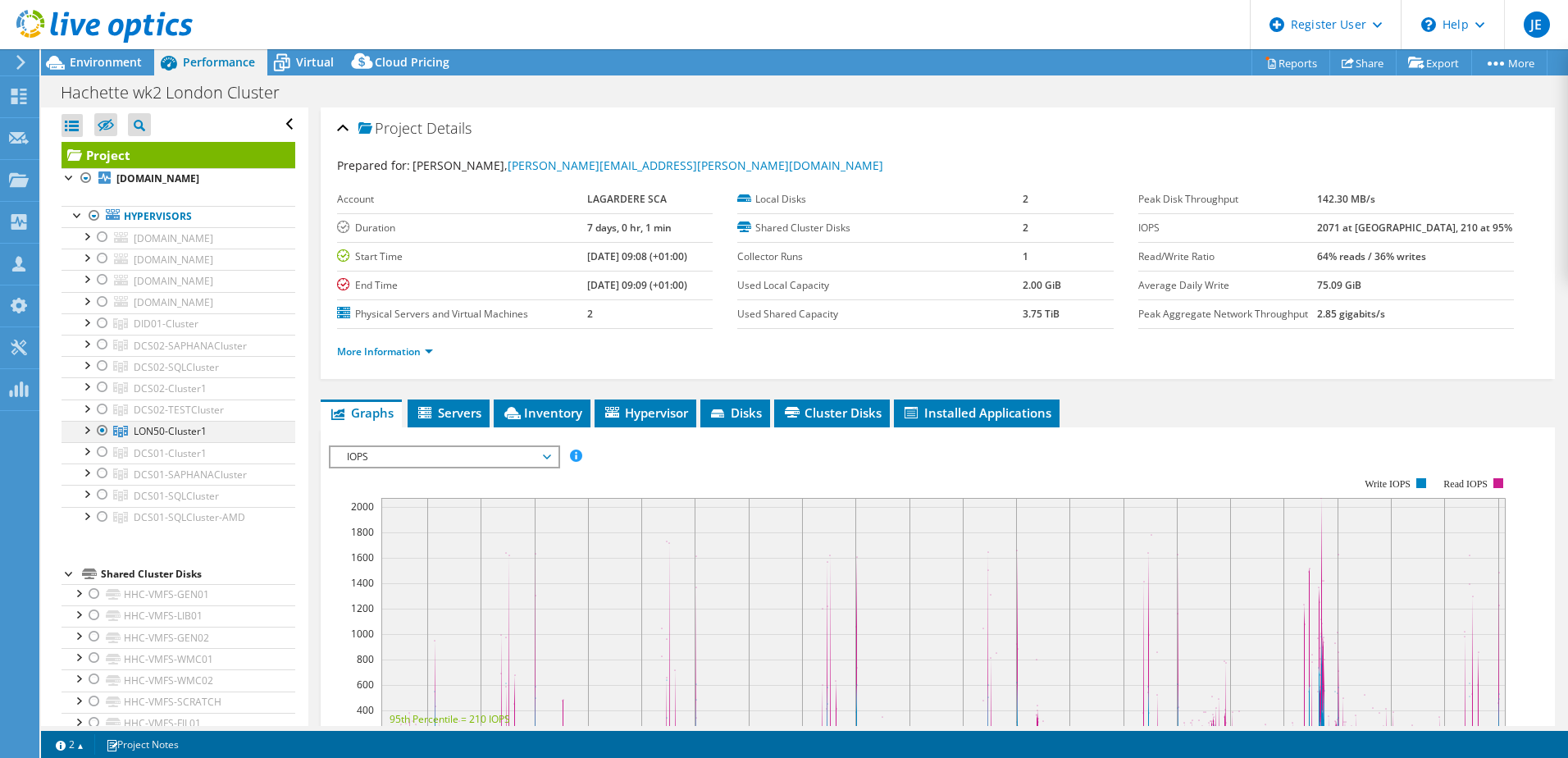
click at [88, 437] on div at bounding box center [86, 428] width 17 height 17
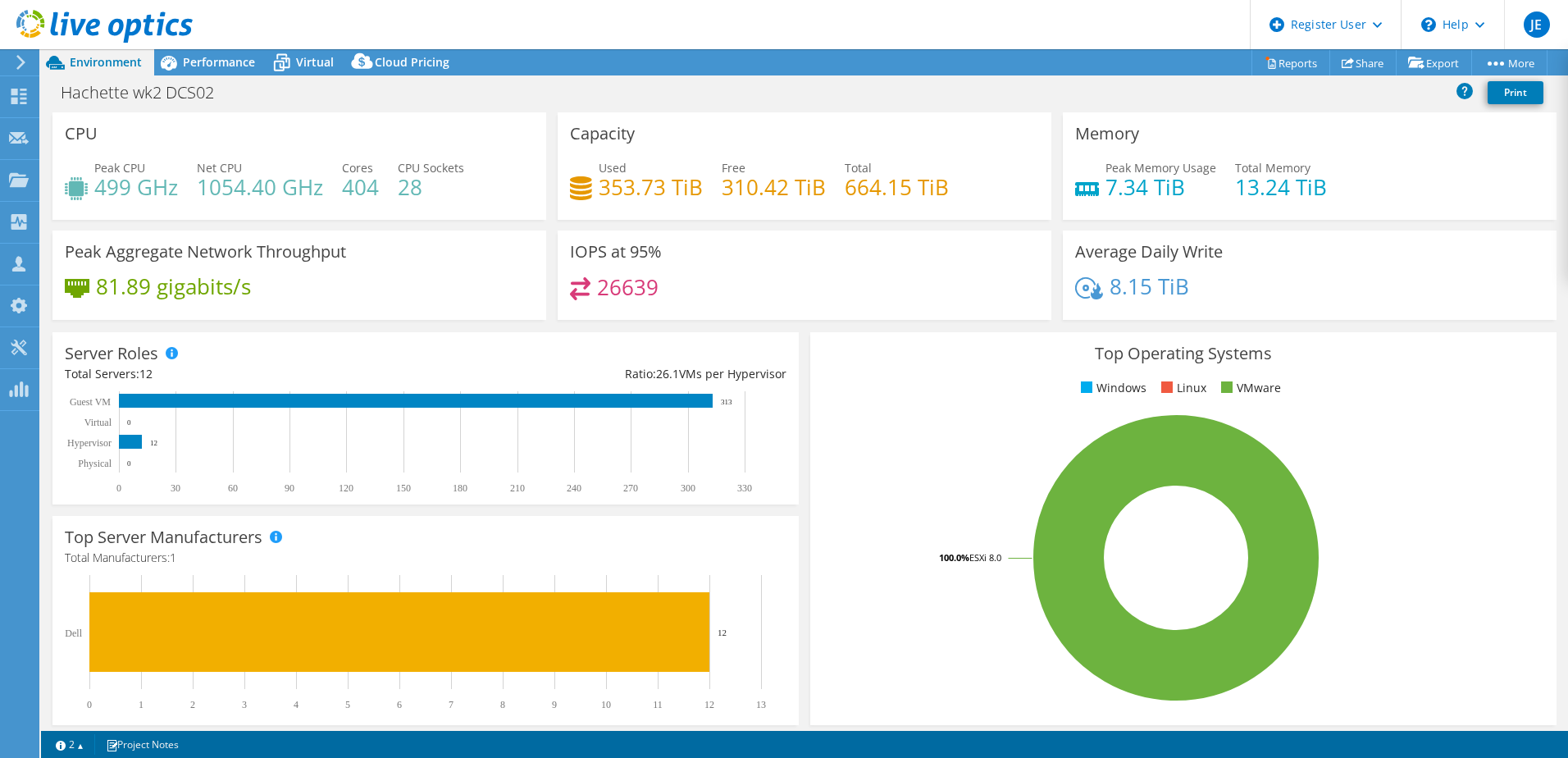
select select "USD"
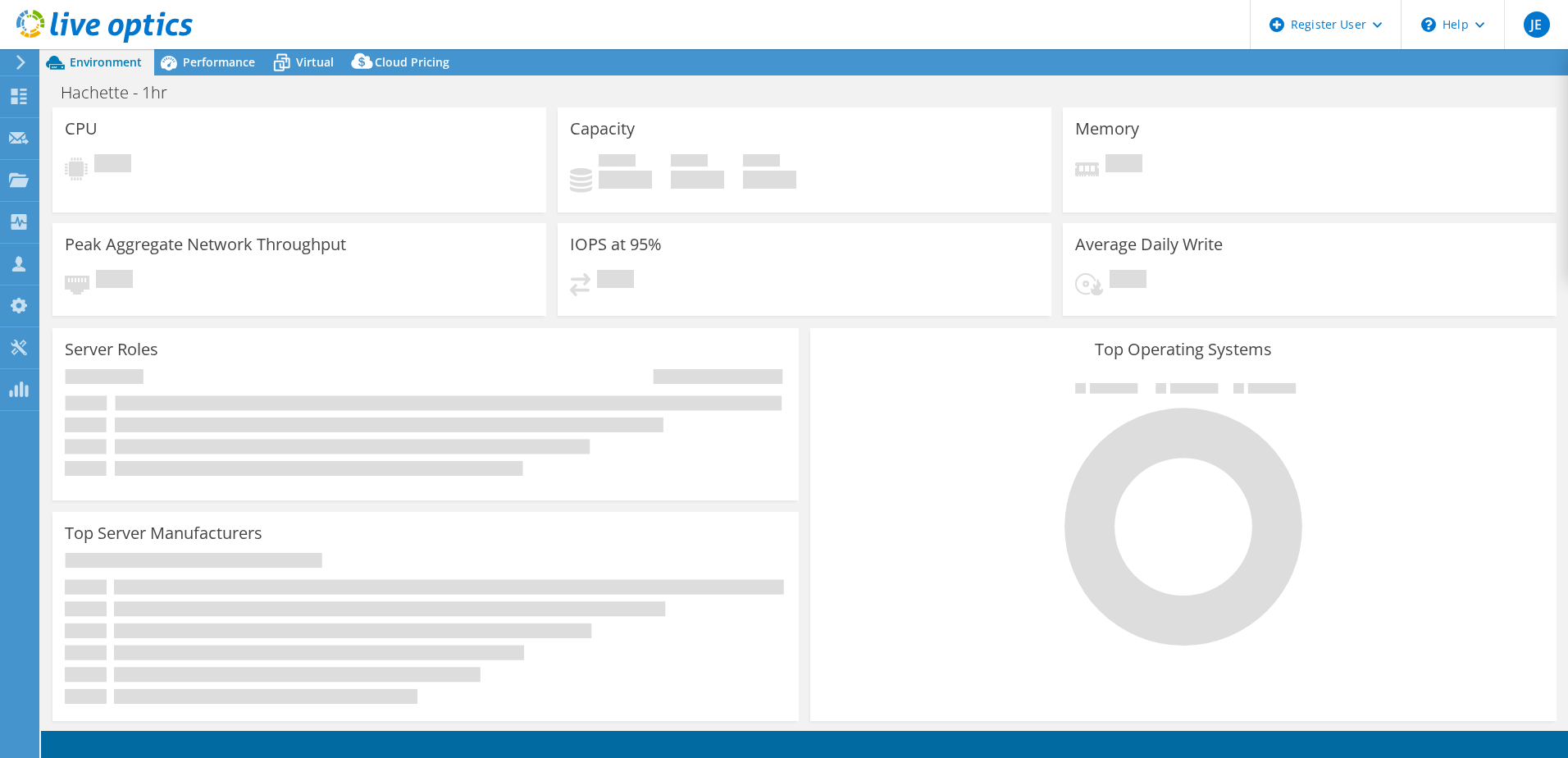
select select "EULondon"
select select "GBP"
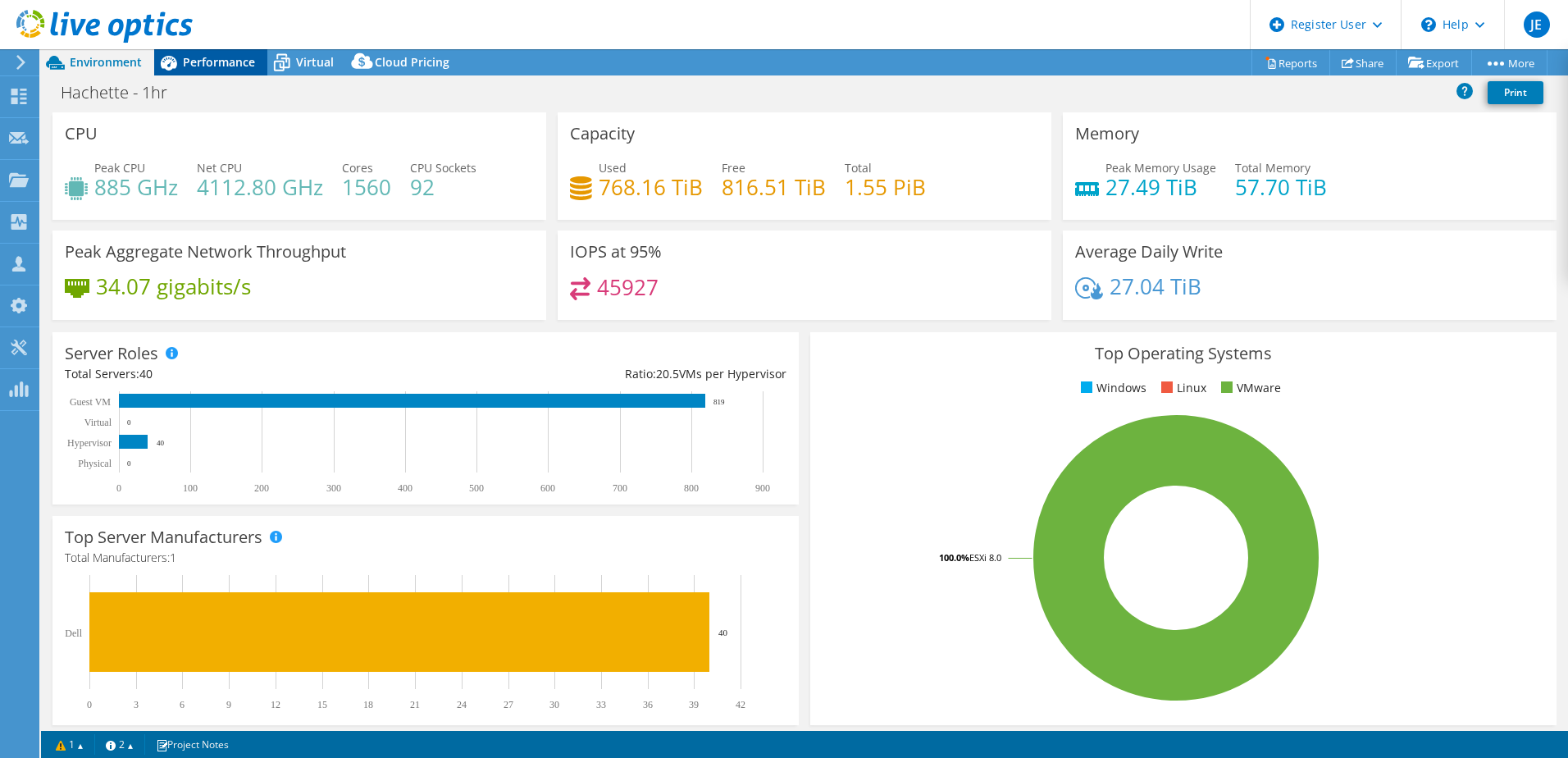
click at [216, 63] on span "Performance" at bounding box center [219, 62] width 72 height 16
